Goal: Find specific page/section: Find specific page/section

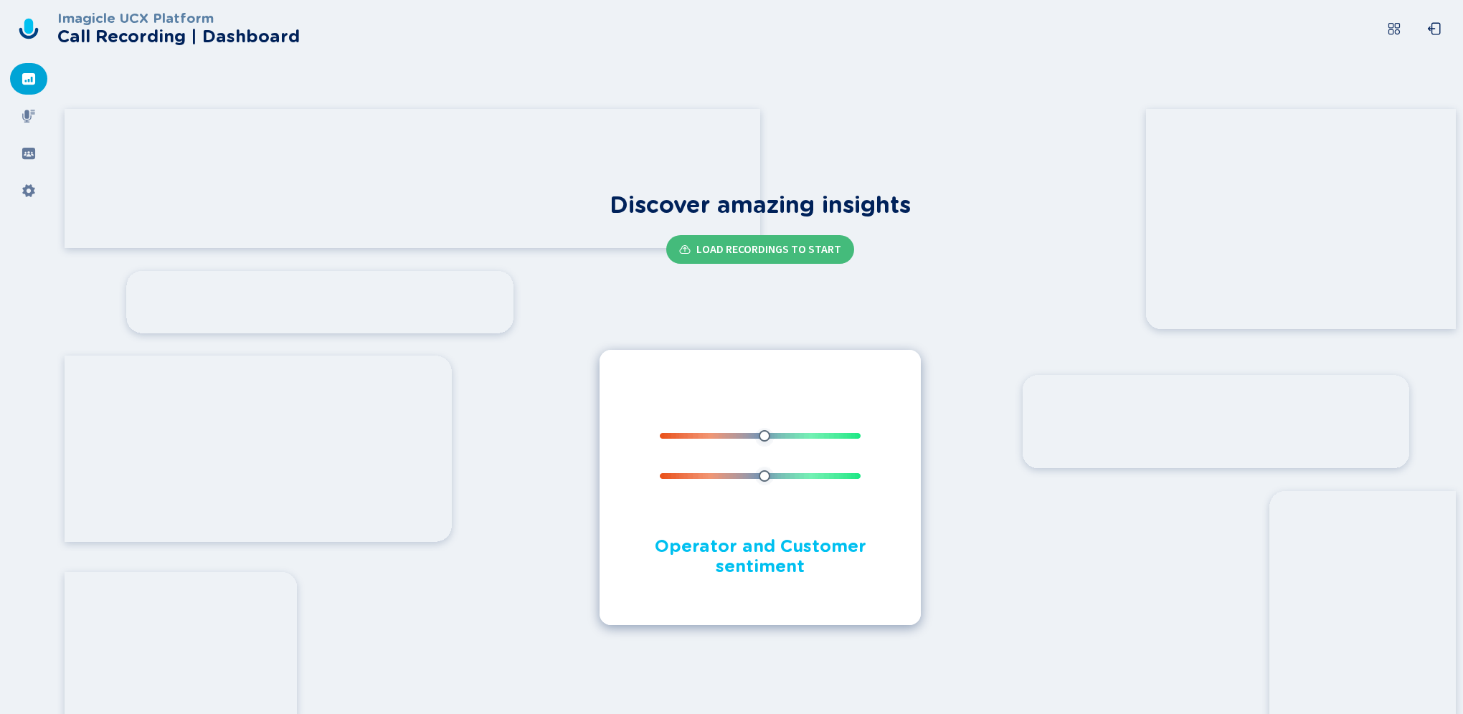
click at [516, 448] on div "Discover amazing insights Load Recordings to start Detect the mood of your conv…" at bounding box center [760, 408] width 1406 height 611
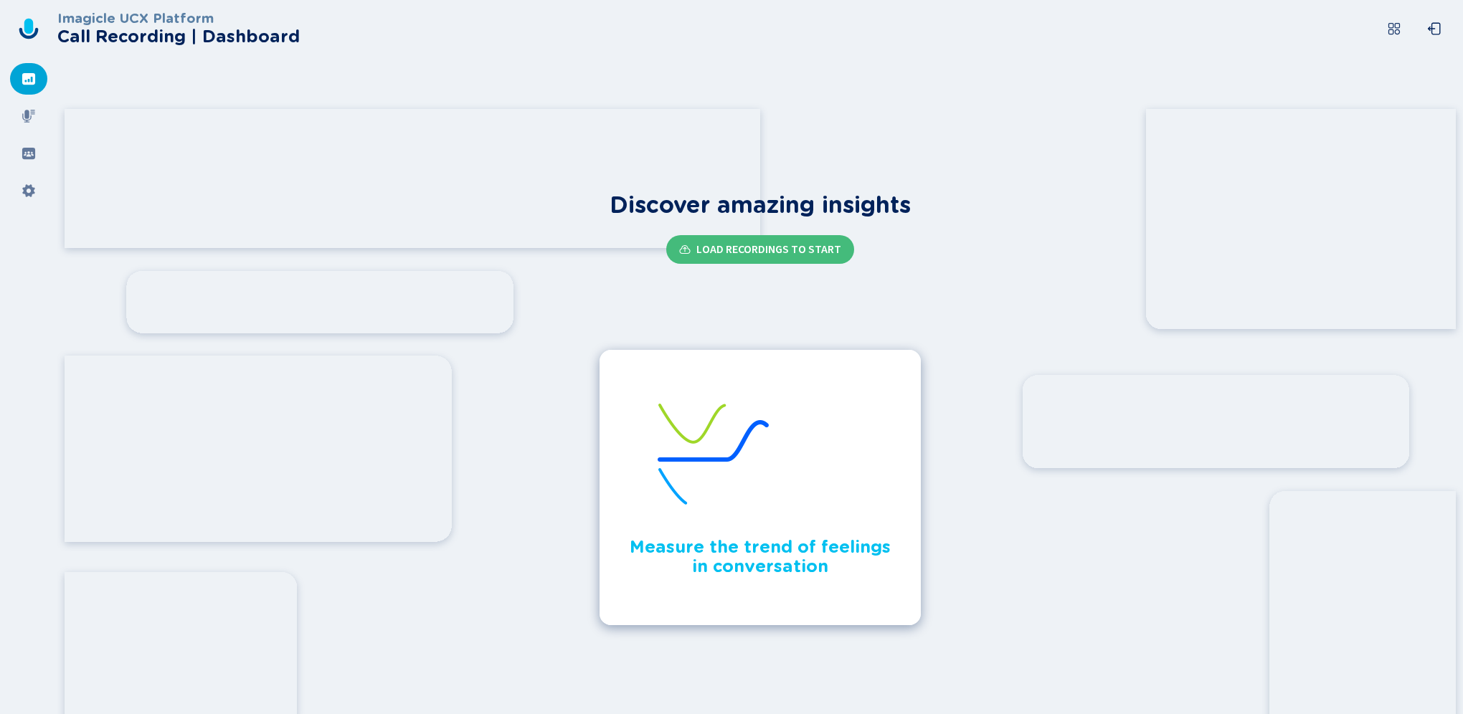
click at [909, 141] on div "Discover amazing insights Load Recordings to start Measure the trend of feeling…" at bounding box center [760, 408] width 1406 height 611
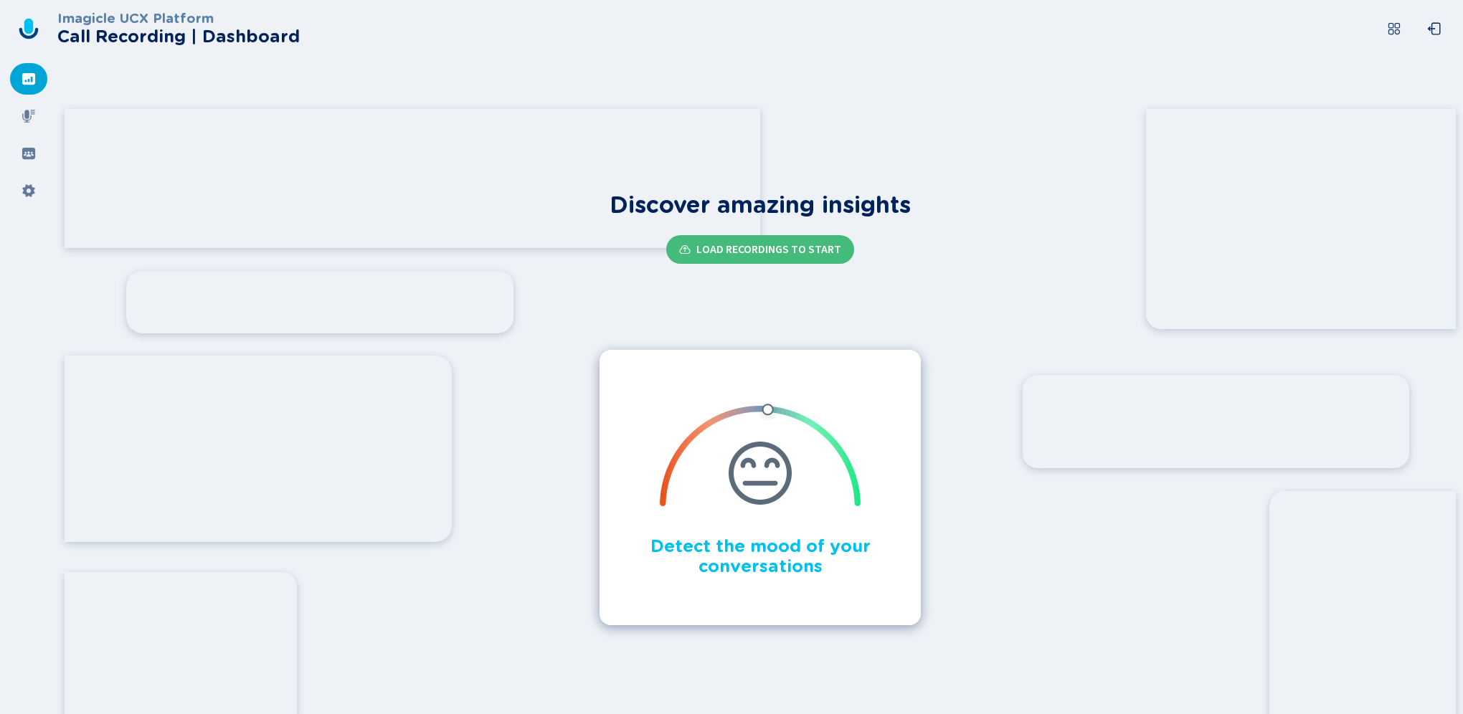
click at [828, 147] on div "Discover amazing insights Load Recordings to start Operator and Customer sentim…" at bounding box center [760, 408] width 1406 height 611
click at [827, 147] on div "Discover amazing insights Load Recordings to start Operator and Customer sentim…" at bounding box center [760, 408] width 1406 height 611
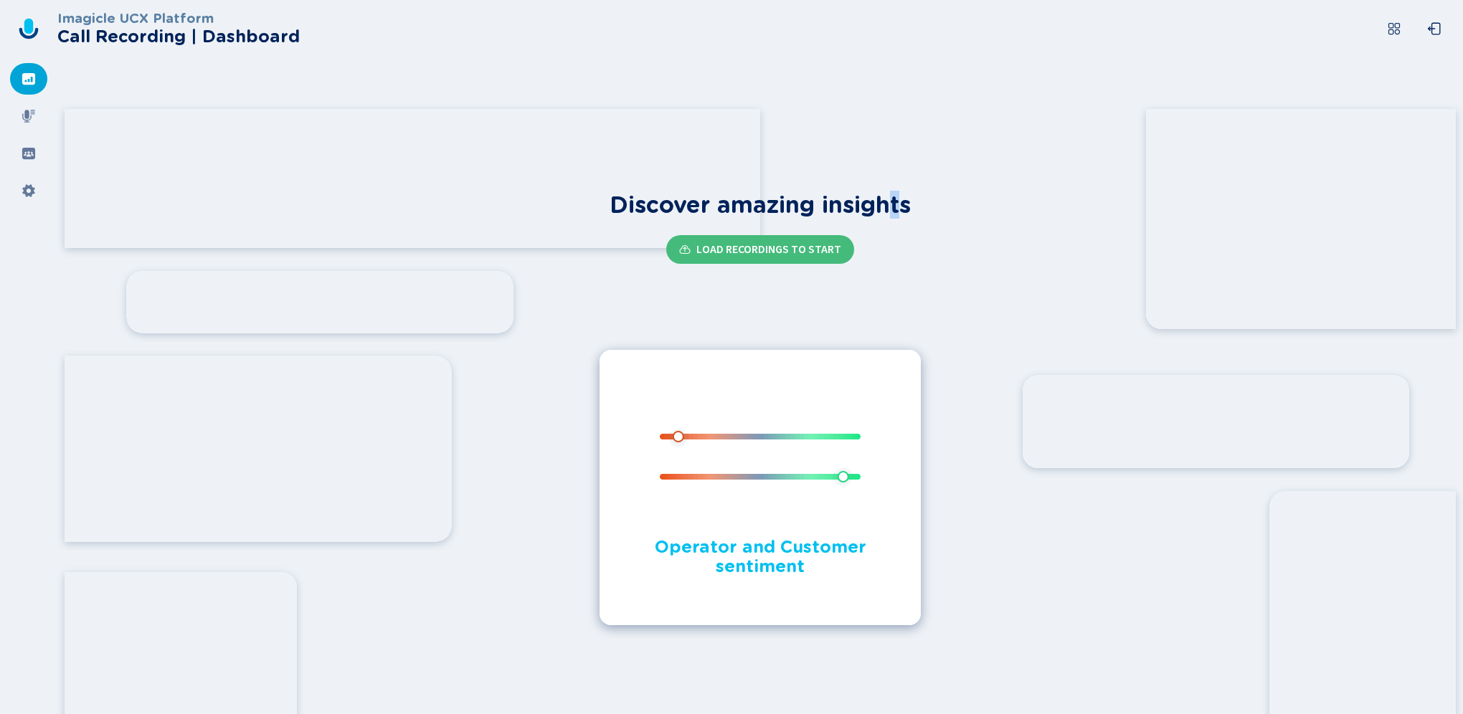
click at [896, 216] on h1 "Discover amazing insights" at bounding box center [760, 205] width 301 height 27
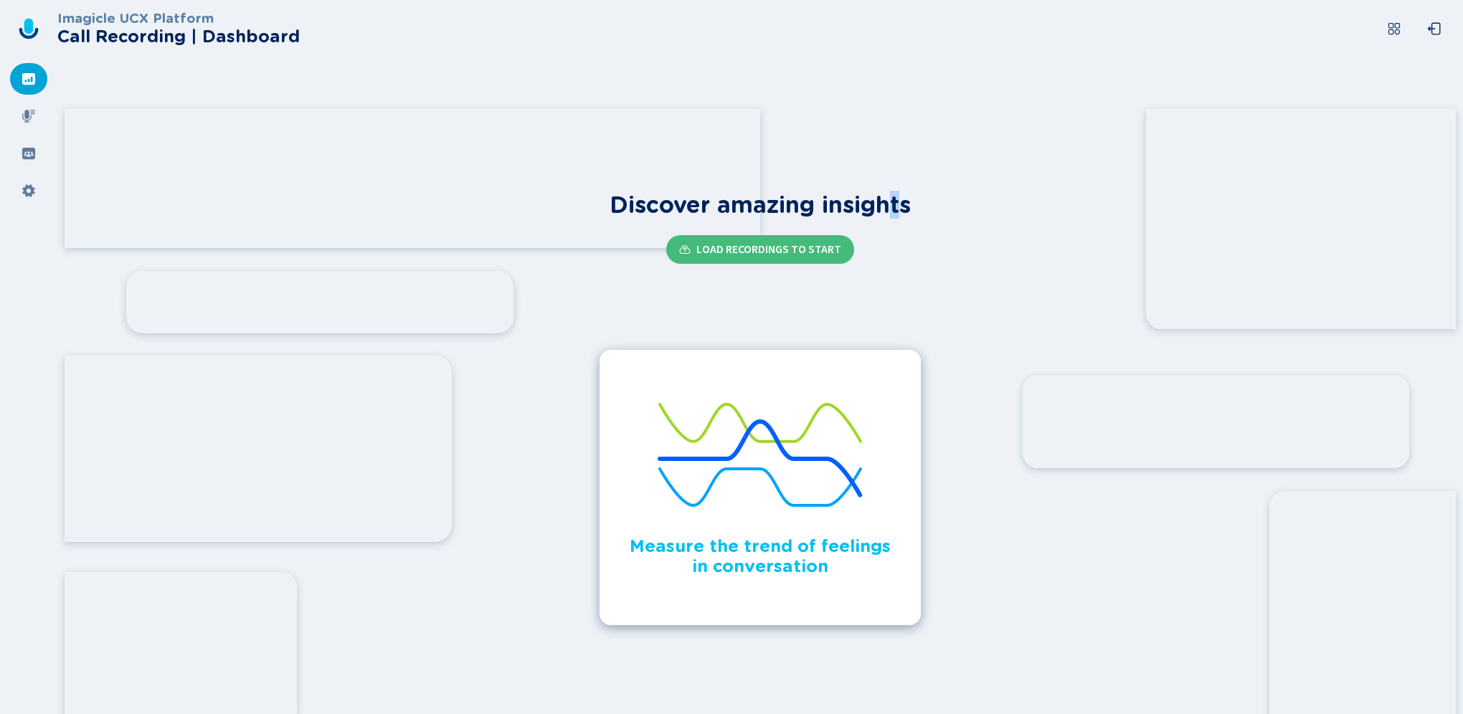
click at [499, 357] on div "Discover amazing insights Load Recordings to start Operator and Customer sentim…" at bounding box center [760, 408] width 1406 height 611
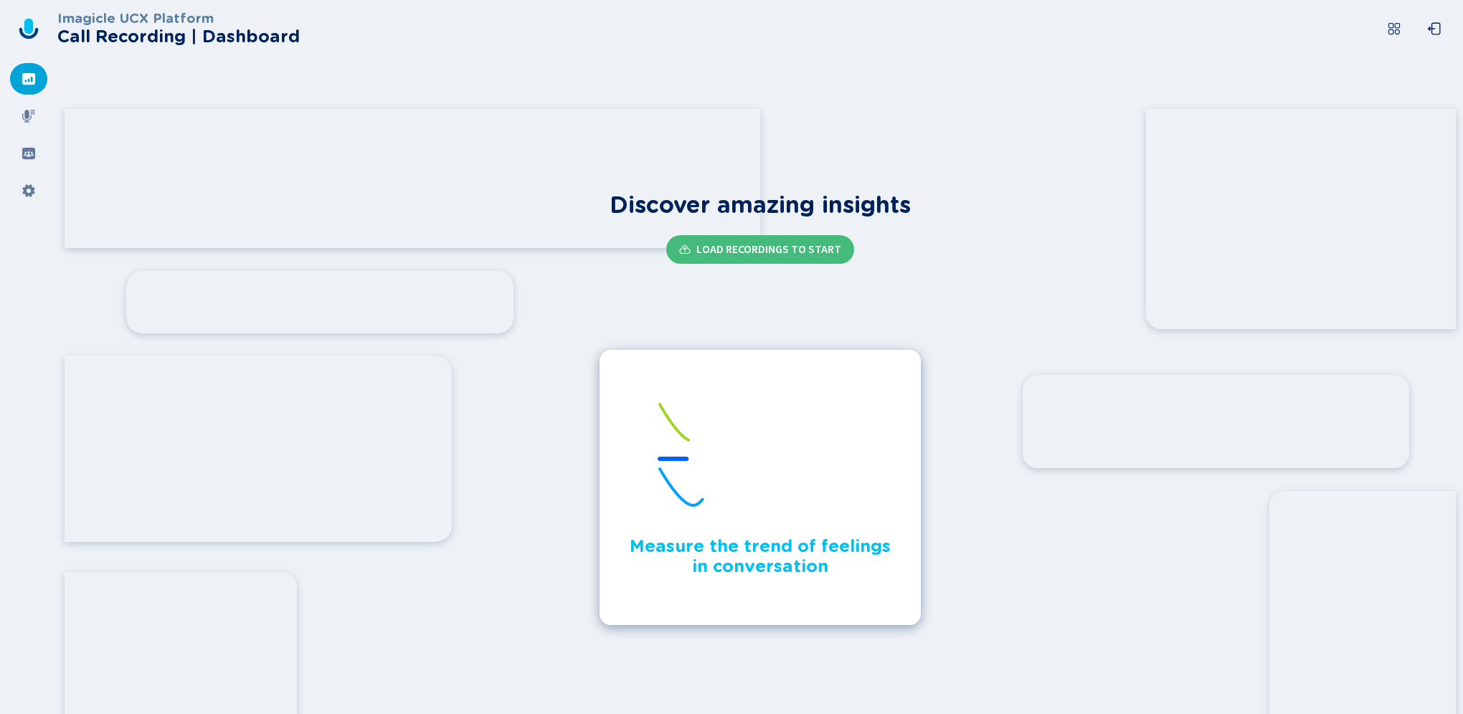
click at [541, 520] on div "Discover amazing insights Load Recordings to start Detect the mood of your conv…" at bounding box center [760, 408] width 1406 height 611
click at [545, 531] on div "Discover amazing insights Load Recordings to start Detect the mood of your conv…" at bounding box center [760, 408] width 1406 height 611
click at [540, 536] on div "Discover amazing insights Load Recordings to start Detect the mood of your conv…" at bounding box center [760, 408] width 1406 height 611
click at [1237, 503] on div "Discover amazing insights Load Recordings to start Detect the mood of your conv…" at bounding box center [760, 408] width 1406 height 611
click at [1224, 513] on div "Discover amazing insights Load Recordings to start Detect the mood of your conv…" at bounding box center [760, 408] width 1406 height 611
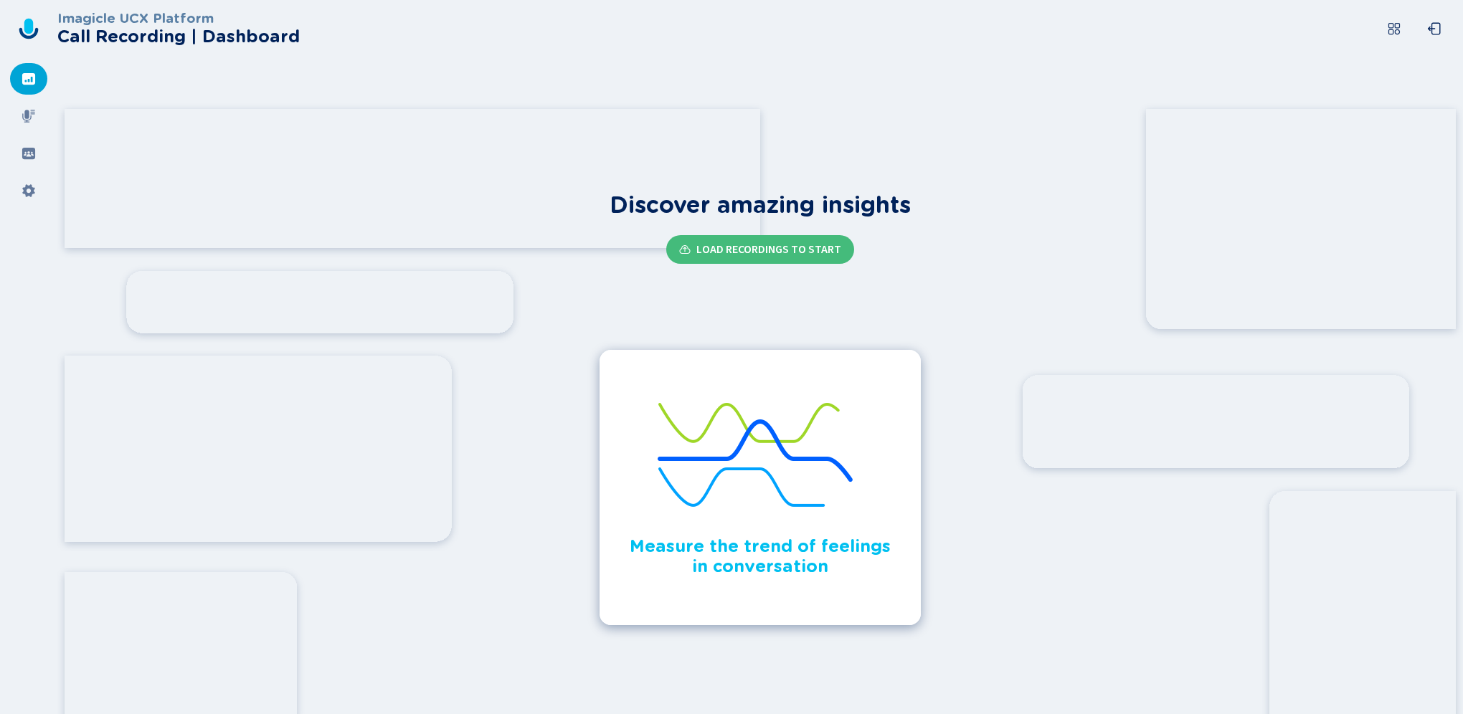
drag, startPoint x: 1218, startPoint y: 506, endPoint x: 1193, endPoint y: 475, distance: 39.8
click at [1213, 501] on div "Discover amazing insights Load Recordings to start Detect the mood of your conv…" at bounding box center [760, 408] width 1406 height 611
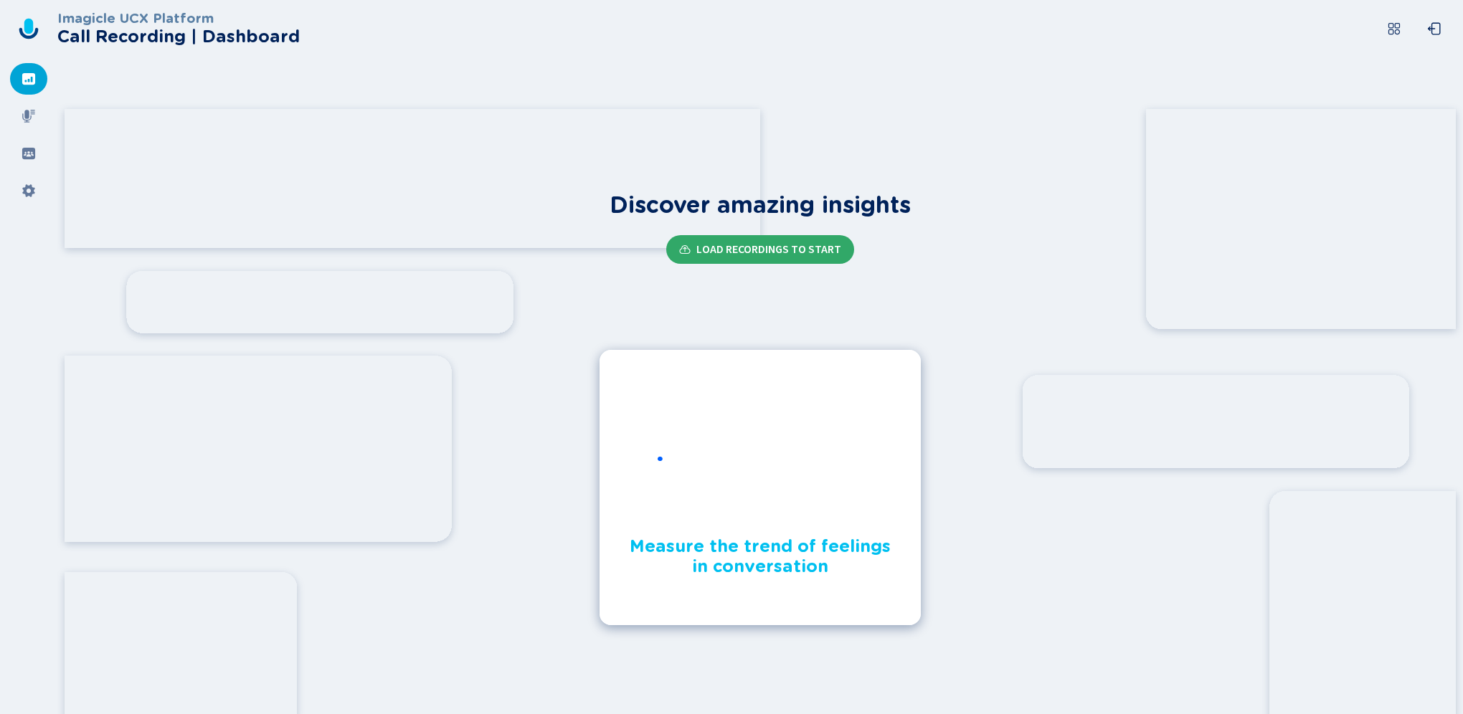
click at [805, 251] on span "Load Recordings to start" at bounding box center [768, 249] width 145 height 11
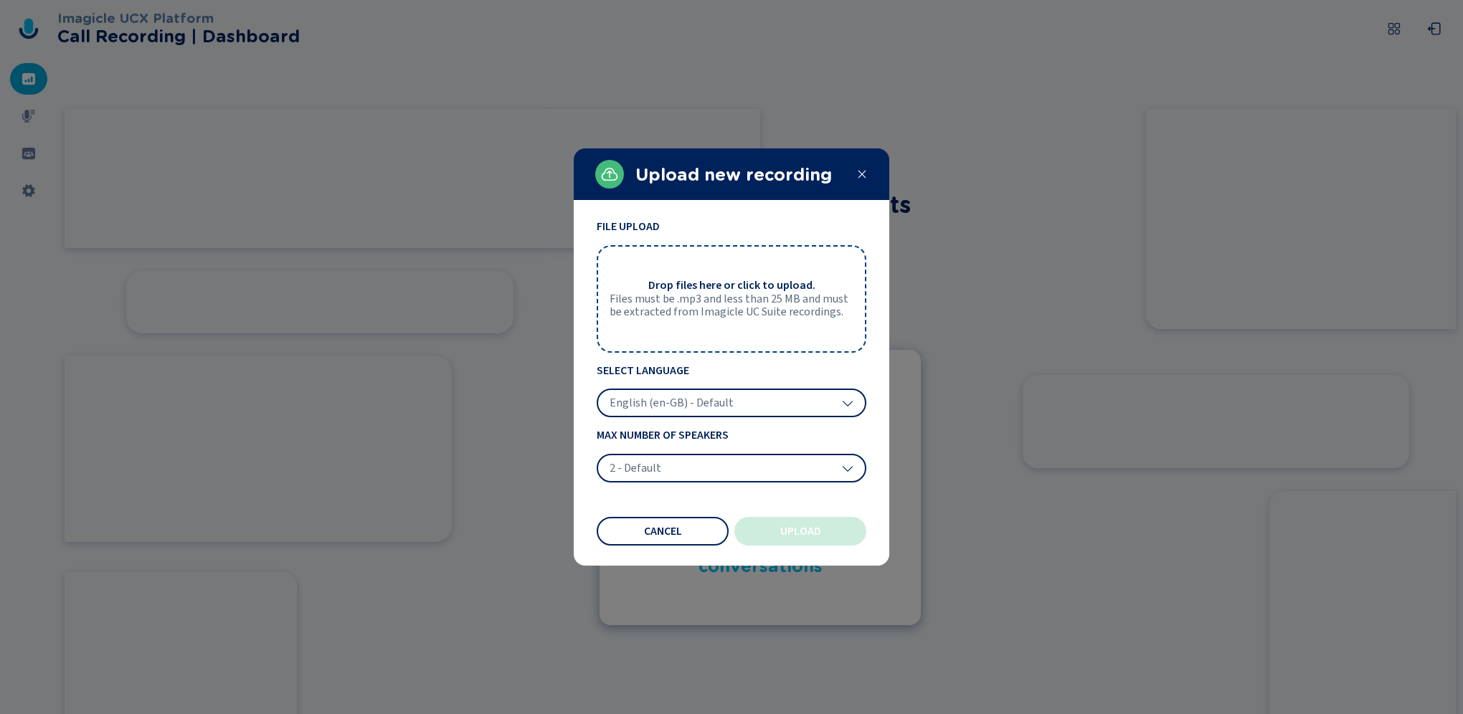
click at [861, 172] on icon at bounding box center [861, 174] width 11 height 11
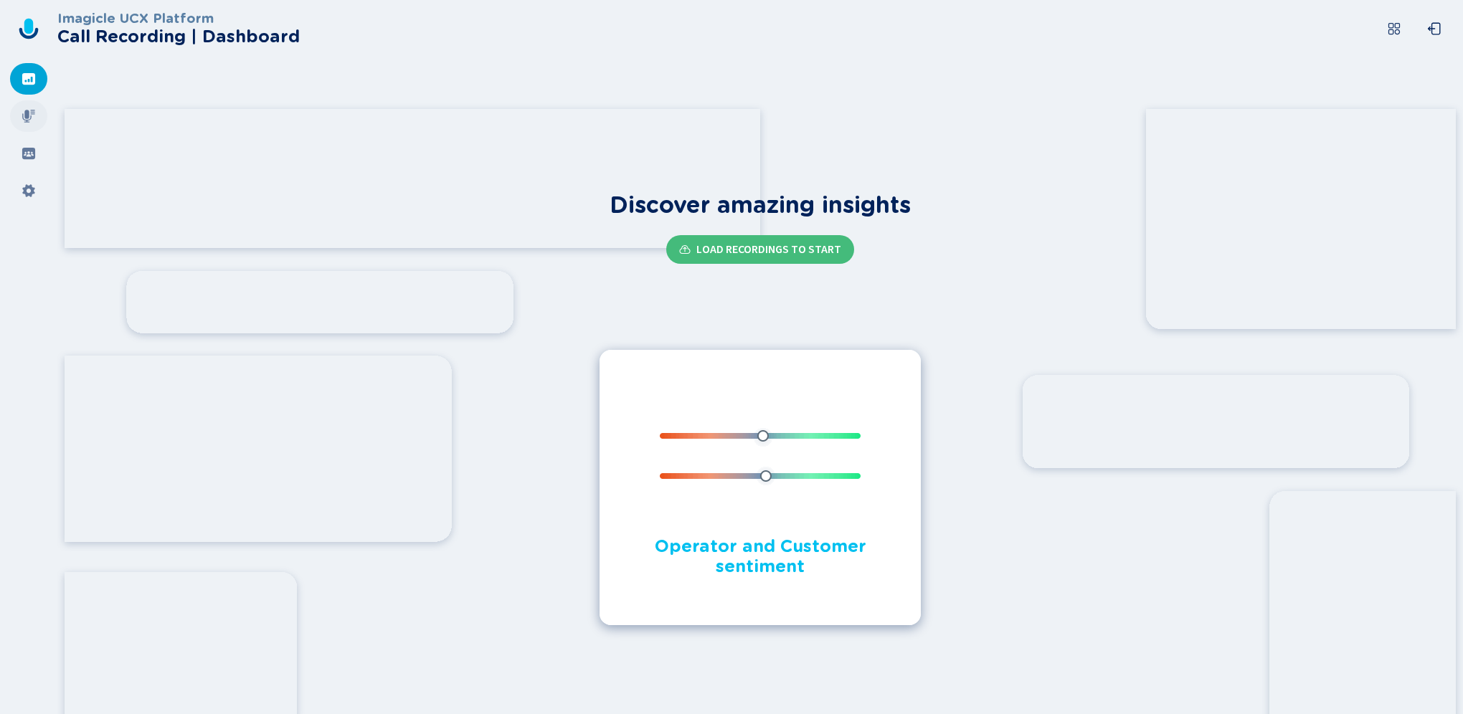
click at [26, 112] on icon at bounding box center [28, 116] width 13 height 13
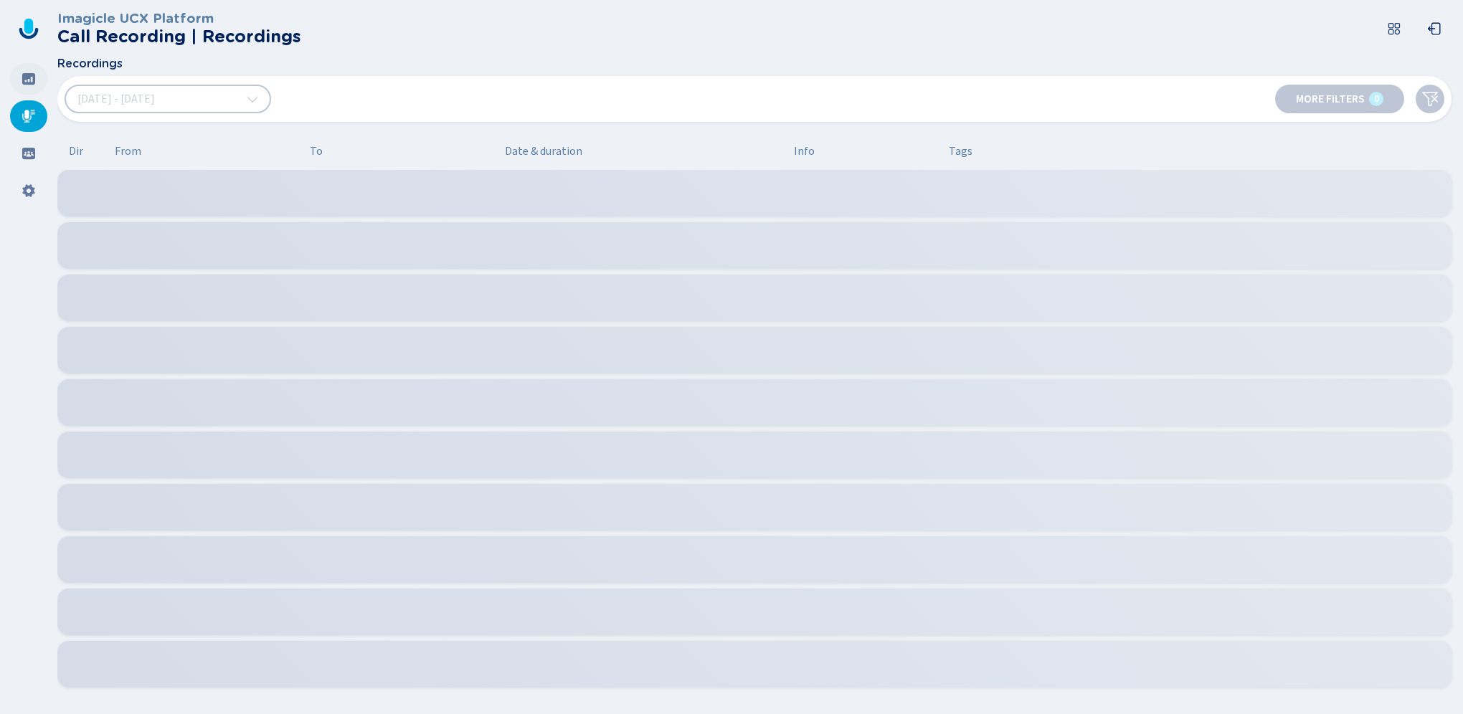
click at [32, 77] on icon at bounding box center [29, 79] width 14 height 14
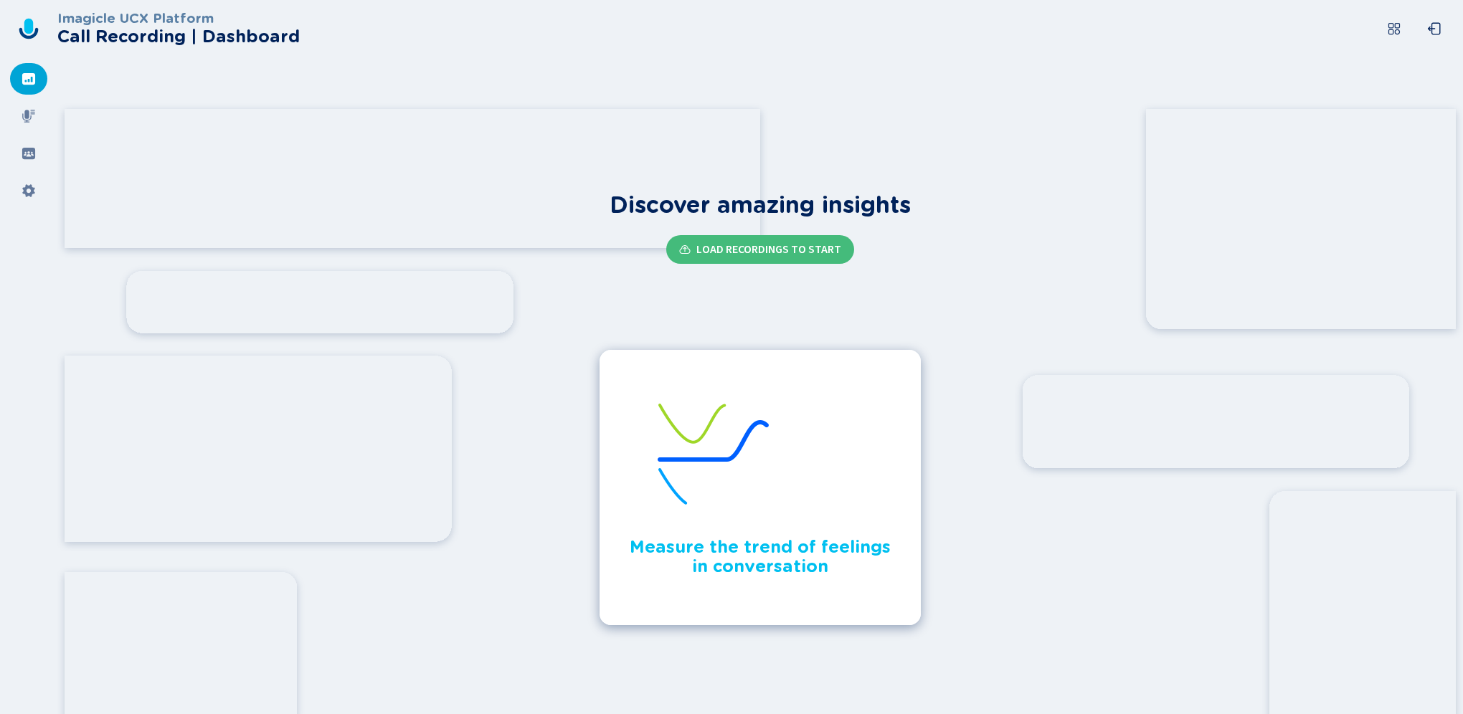
click at [492, 57] on div at bounding box center [760, 80] width 1406 height 46
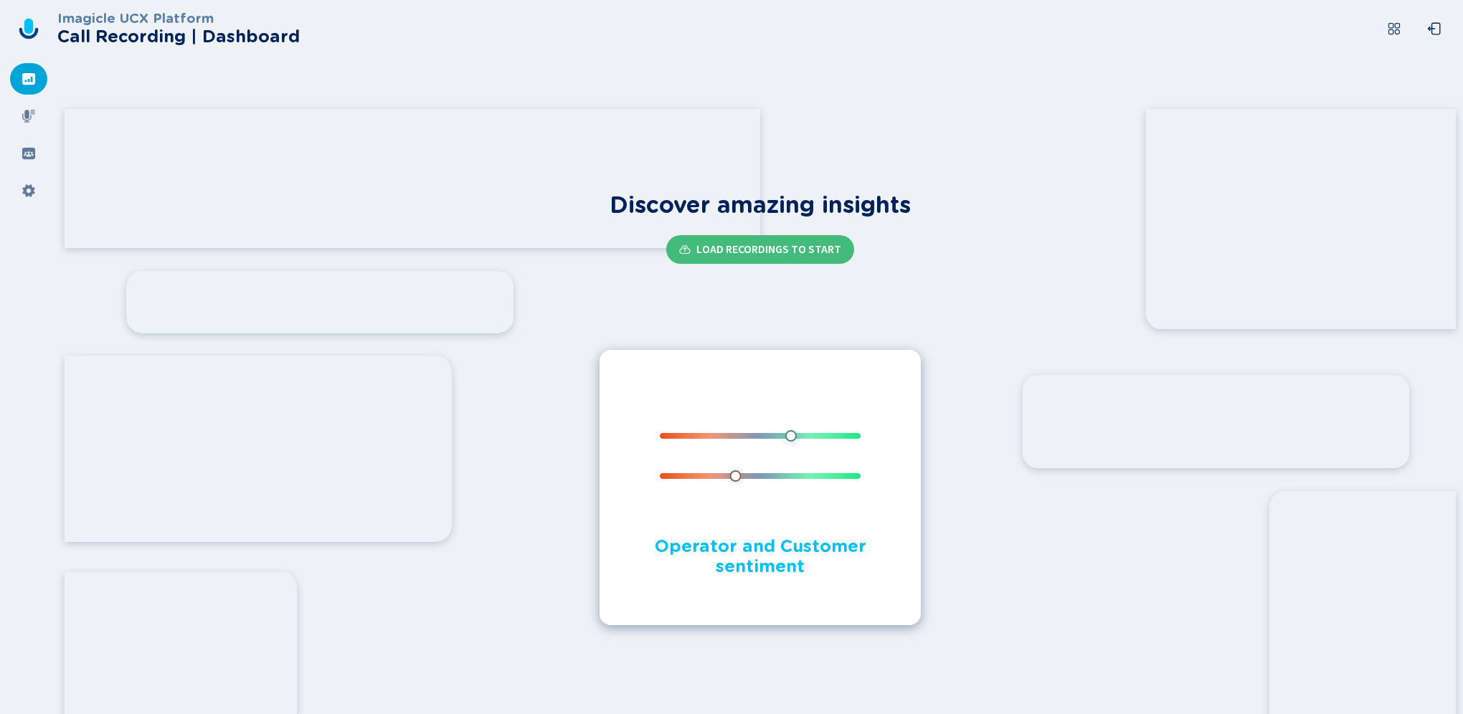
click at [1395, 29] on icon at bounding box center [1394, 29] width 14 height 14
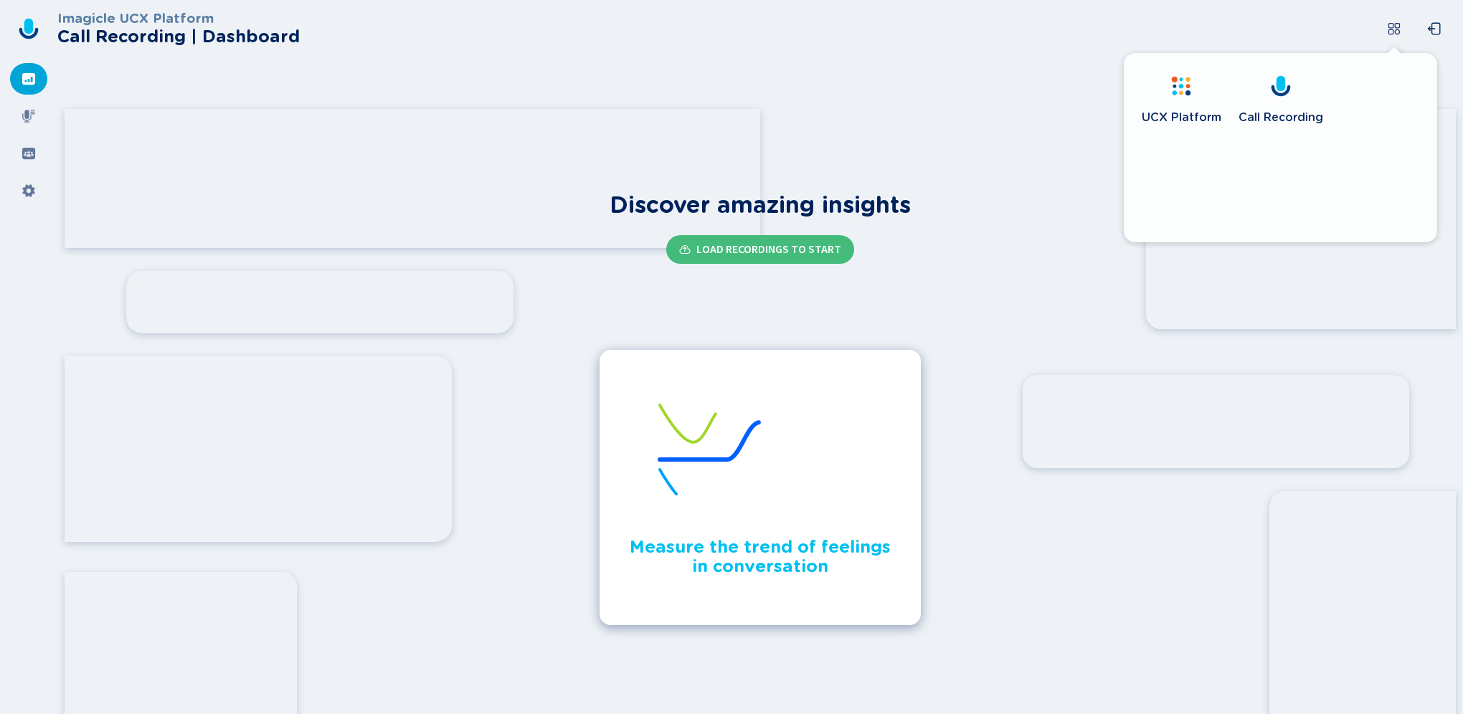
click at [1174, 89] on icon at bounding box center [1181, 86] width 23 height 23
